Goal: Task Accomplishment & Management: Manage account settings

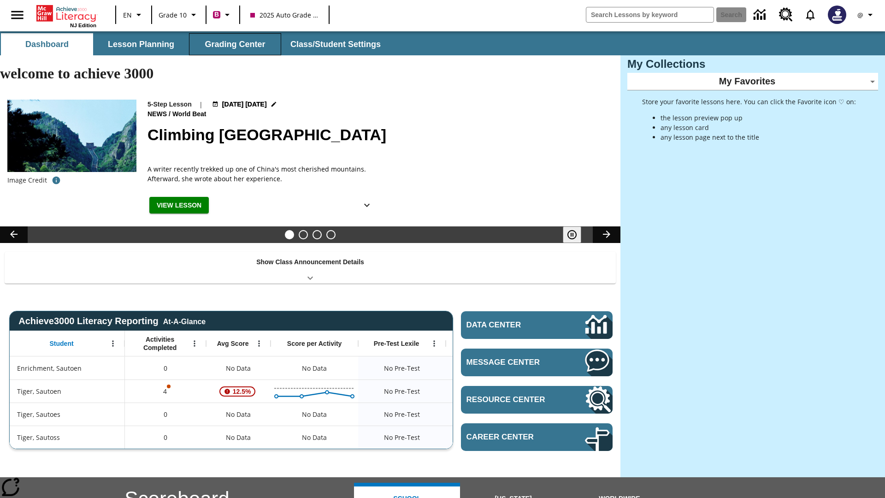
click at [235, 44] on button "Grading Center" at bounding box center [235, 44] width 92 height 22
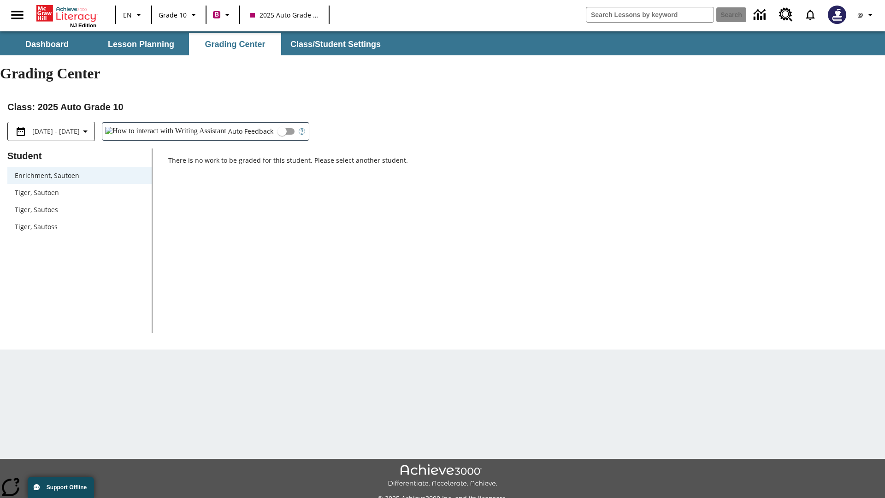
click at [79, 188] on span "Tiger, Sautoen" at bounding box center [80, 193] width 130 height 10
click at [256, 123] on input "Auto Feedback" at bounding box center [282, 132] width 53 height 18
checkbox input "true"
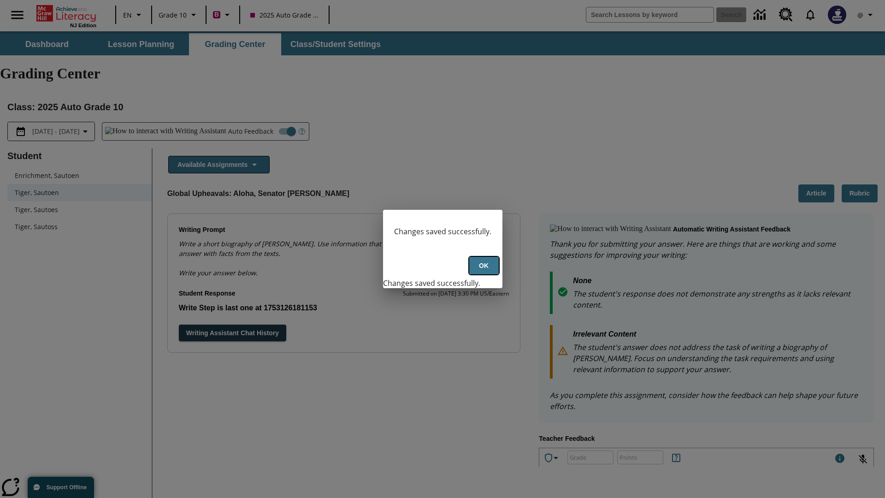
click at [484, 271] on button "Ok" at bounding box center [484, 266] width 30 height 18
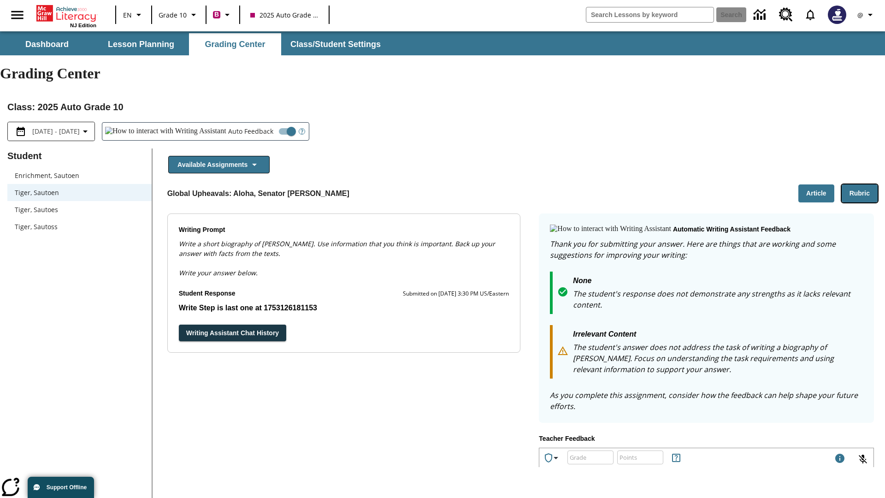
click at [860, 184] on button "Rubric" at bounding box center [860, 193] width 36 height 18
click at [816, 184] on button "Article" at bounding box center [816, 193] width 36 height 18
click at [134, 15] on icon "Language: EN, Select a language" at bounding box center [139, 14] width 11 height 11
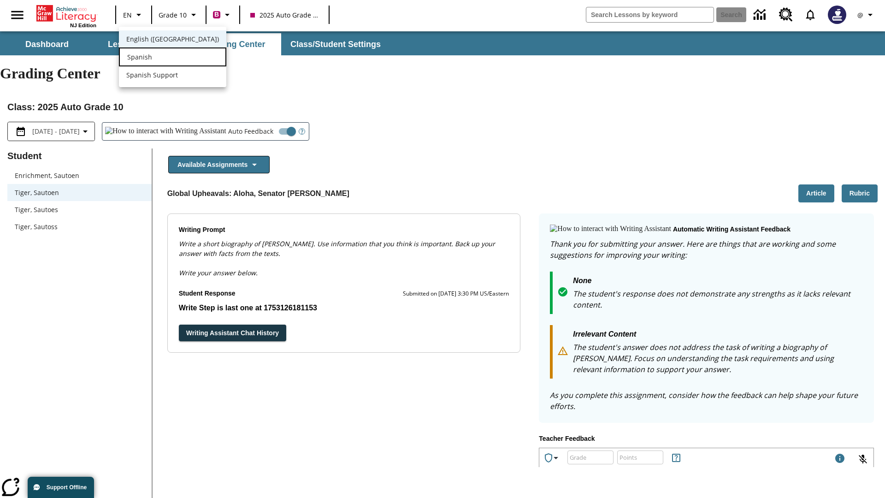
click at [154, 58] on div "Spanish" at bounding box center [172, 56] width 107 height 19
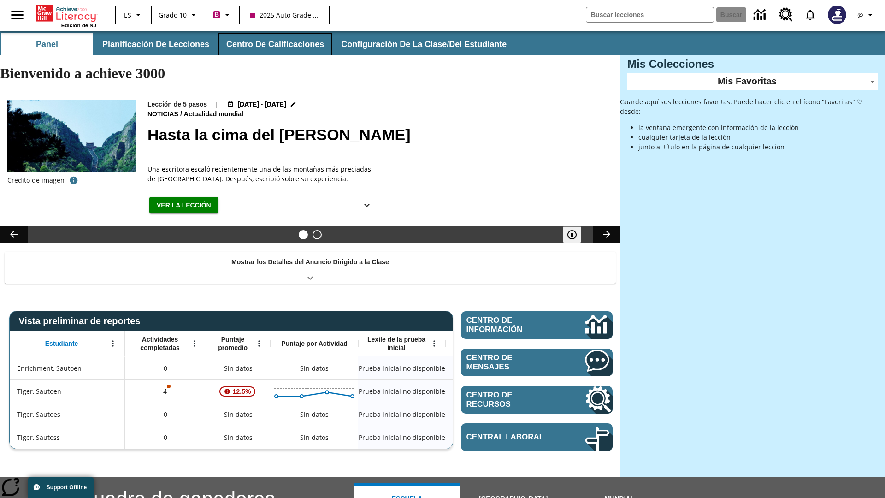
click at [271, 44] on button "Centro de calificaciones" at bounding box center [275, 44] width 113 height 22
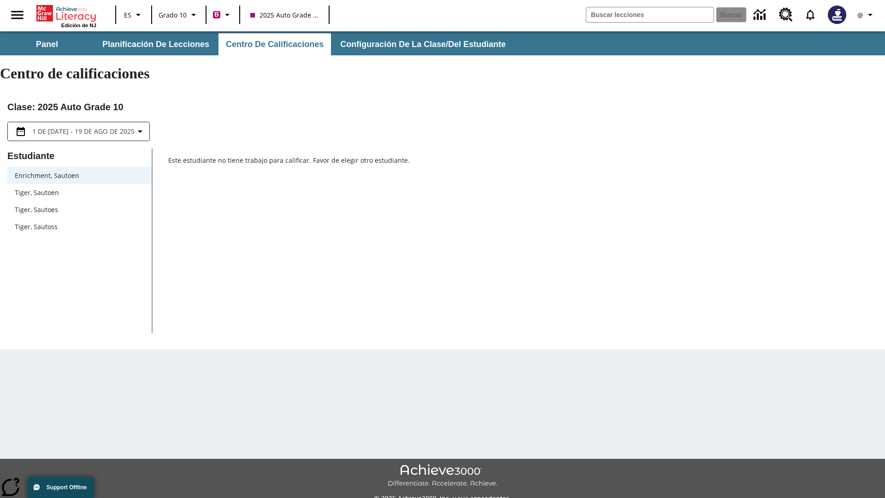
click at [79, 188] on span "Tiger, Sautoen" at bounding box center [80, 193] width 130 height 10
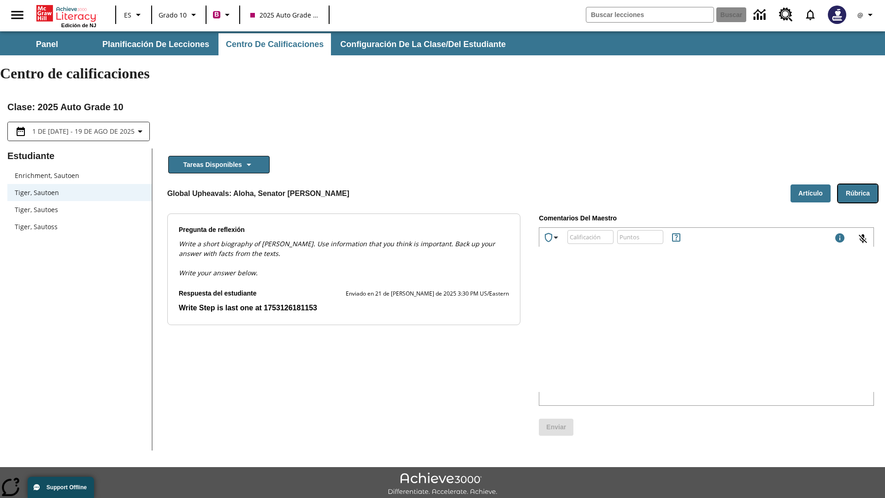
click at [858, 184] on button "Rúbrica" at bounding box center [858, 193] width 40 height 18
click at [810, 184] on button "Artículo" at bounding box center [811, 193] width 40 height 18
